Goal: Find specific page/section: Find specific page/section

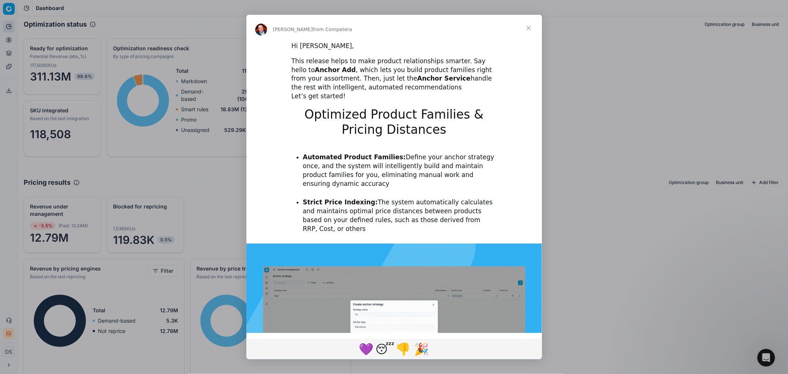
click at [527, 28] on span "Close" at bounding box center [528, 28] width 27 height 27
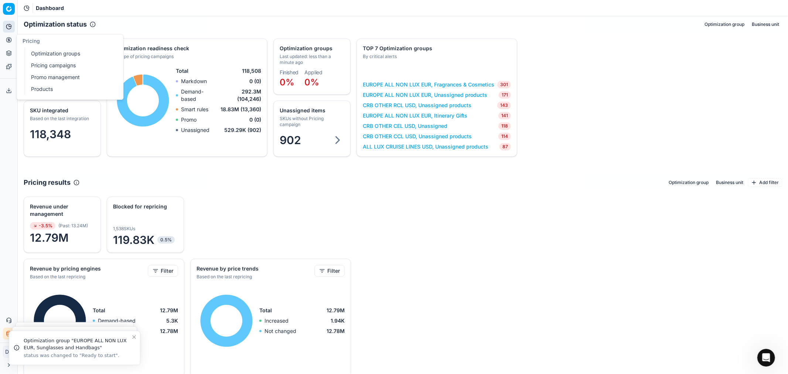
click at [9, 41] on icon at bounding box center [9, 40] width 2 height 2
click at [73, 57] on link "Optimization groups" at bounding box center [71, 53] width 86 height 10
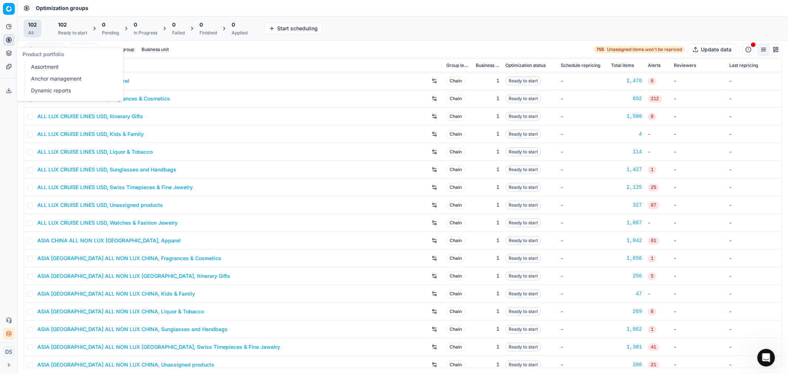
click at [54, 76] on link "Anchor management" at bounding box center [71, 78] width 86 height 10
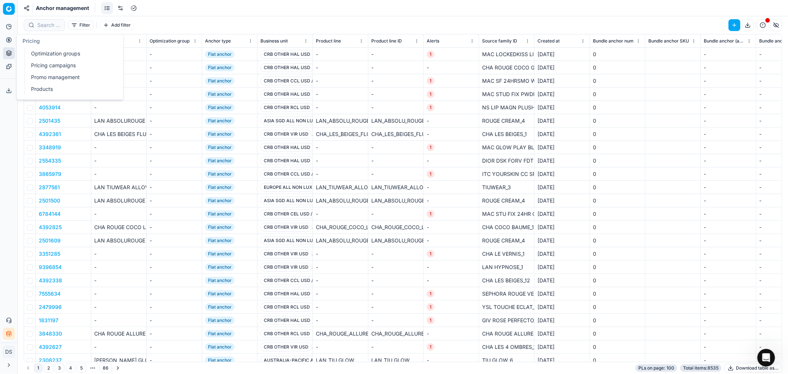
click at [10, 40] on icon at bounding box center [9, 40] width 6 height 6
click at [41, 52] on link "Optimization groups" at bounding box center [71, 53] width 86 height 10
